Goal: Task Accomplishment & Management: Manage account settings

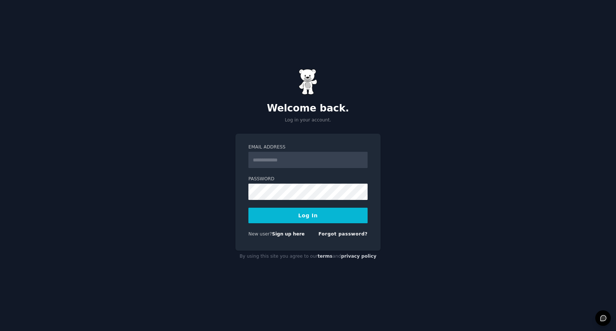
click at [310, 162] on input "Email Address" at bounding box center [307, 160] width 119 height 16
type input "*"
type input "**********"
click at [248, 208] on button "Log In" at bounding box center [307, 216] width 119 height 16
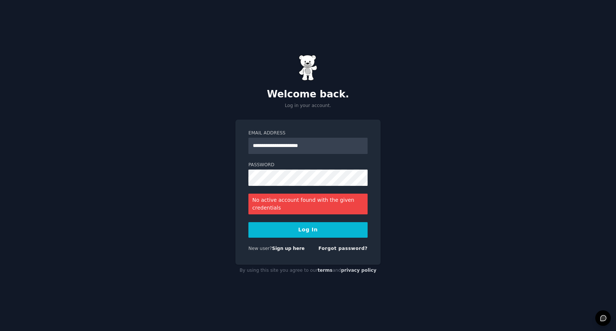
click at [414, 166] on div "**********" at bounding box center [308, 165] width 616 height 331
click at [320, 147] on input "**********" at bounding box center [307, 146] width 119 height 16
click at [328, 231] on button "Log In" at bounding box center [307, 230] width 119 height 16
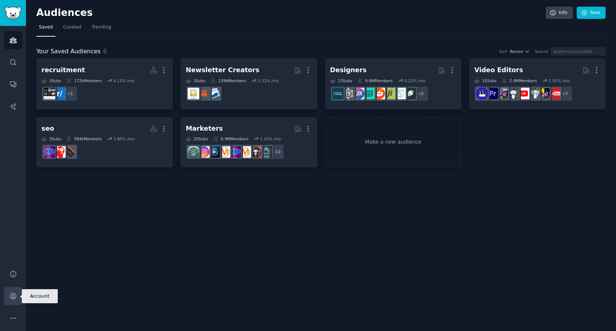
click at [14, 299] on icon "Sidebar" at bounding box center [13, 296] width 8 height 8
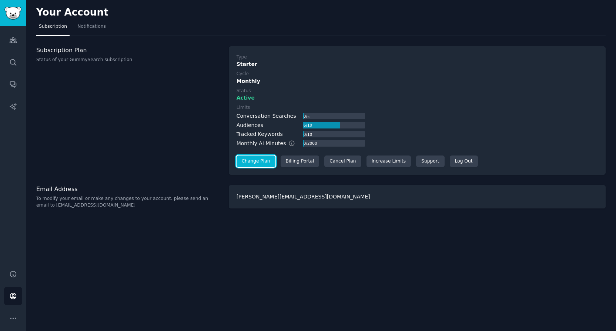
click at [263, 162] on link "Change Plan" at bounding box center [256, 161] width 39 height 12
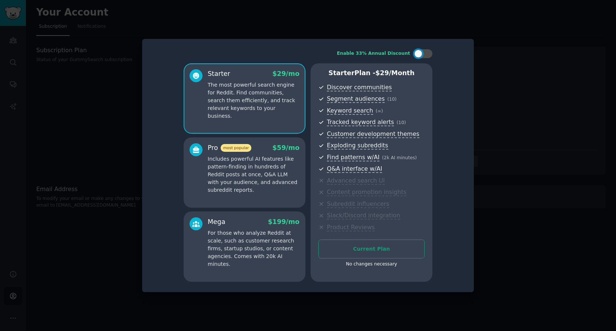
click at [507, 115] on div at bounding box center [308, 165] width 616 height 331
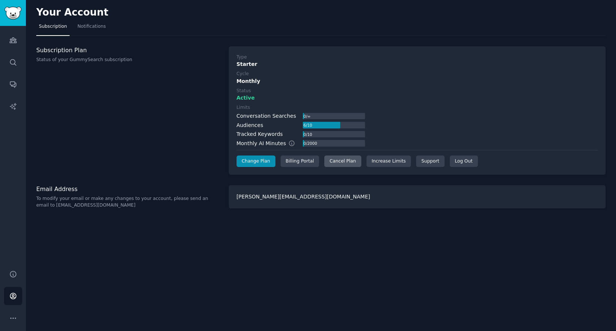
click at [340, 164] on div "Cancel Plan" at bounding box center [342, 161] width 37 height 12
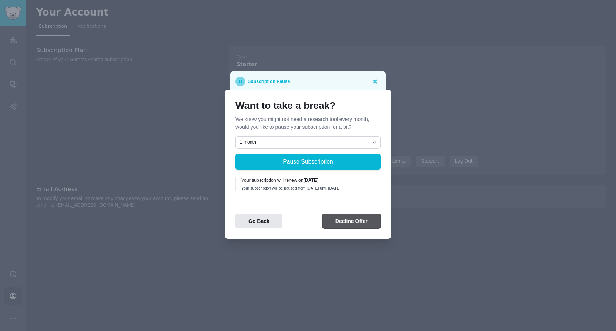
click at [349, 216] on button "Decline Offer" at bounding box center [351, 221] width 58 height 14
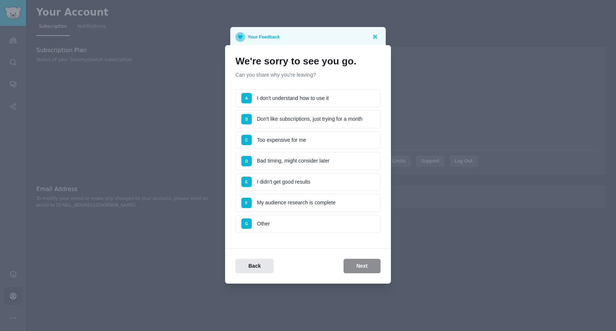
click at [330, 222] on li "G Other" at bounding box center [307, 224] width 145 height 19
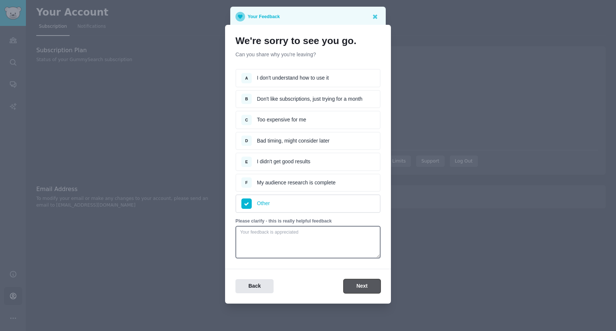
click at [356, 286] on button "Next" at bounding box center [362, 286] width 37 height 14
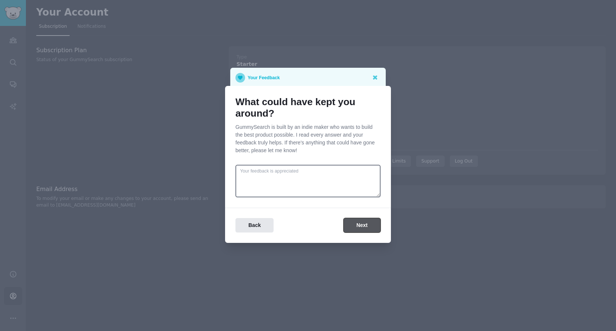
click at [359, 224] on button "Next" at bounding box center [362, 225] width 37 height 14
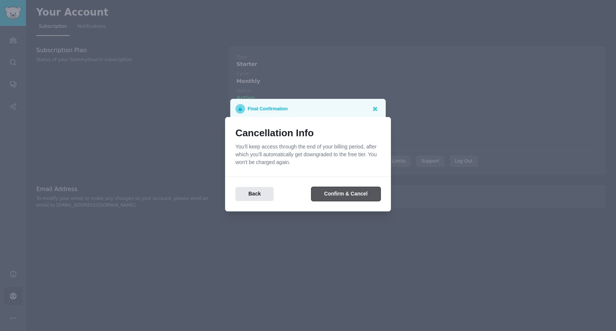
click at [359, 197] on button "Confirm & Cancel" at bounding box center [345, 194] width 69 height 14
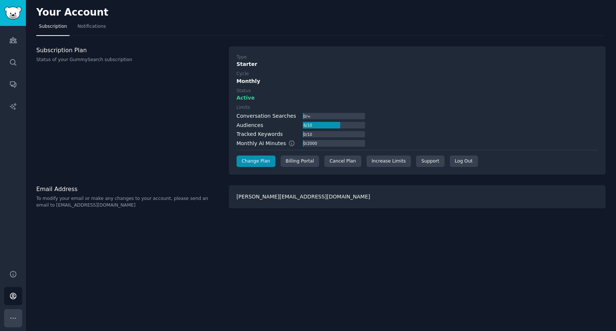
click at [13, 317] on icon "Sidebar" at bounding box center [13, 318] width 8 height 8
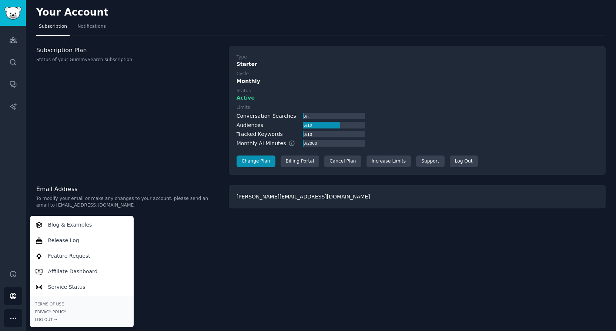
click at [65, 167] on div "Subscription Plan Status of your GummySearch subscription" at bounding box center [128, 110] width 185 height 129
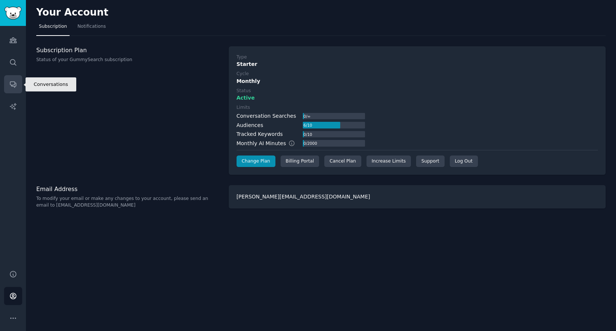
click at [17, 83] on link "Conversations" at bounding box center [13, 84] width 18 height 18
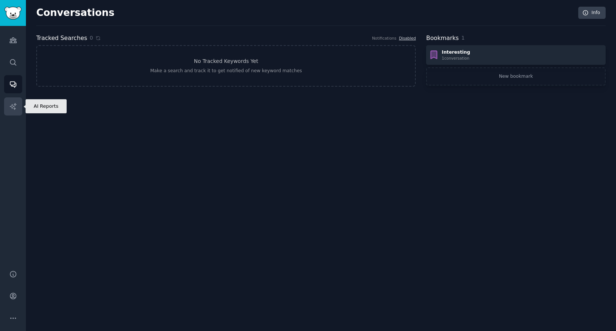
click at [17, 105] on icon "Sidebar" at bounding box center [13, 107] width 8 height 8
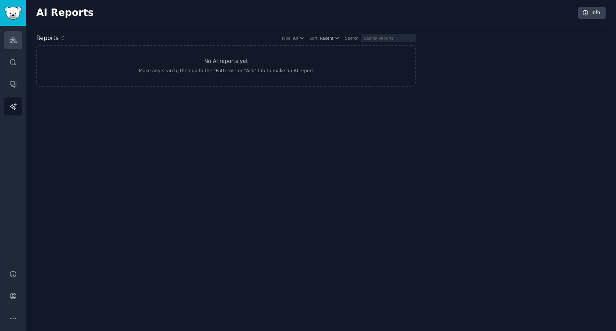
click at [14, 38] on icon "Sidebar" at bounding box center [13, 40] width 8 height 8
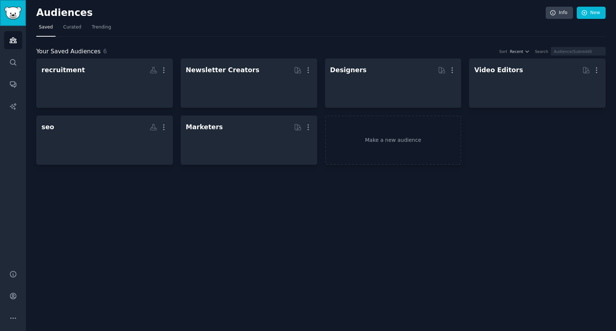
click at [17, 10] on img "Sidebar" at bounding box center [12, 13] width 17 height 13
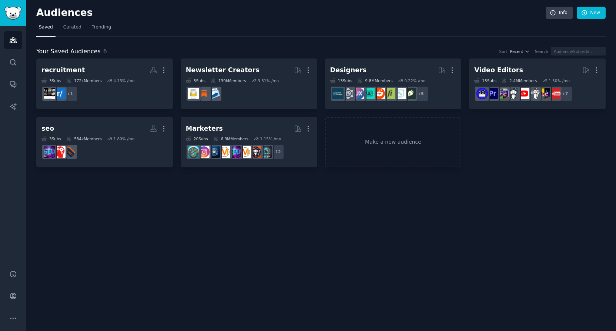
click at [532, 214] on div "Audiences Info New Saved Curated Trending Your Saved Audiences 6 Sort Recent Se…" at bounding box center [321, 165] width 590 height 331
